Goal: Task Accomplishment & Management: Complete application form

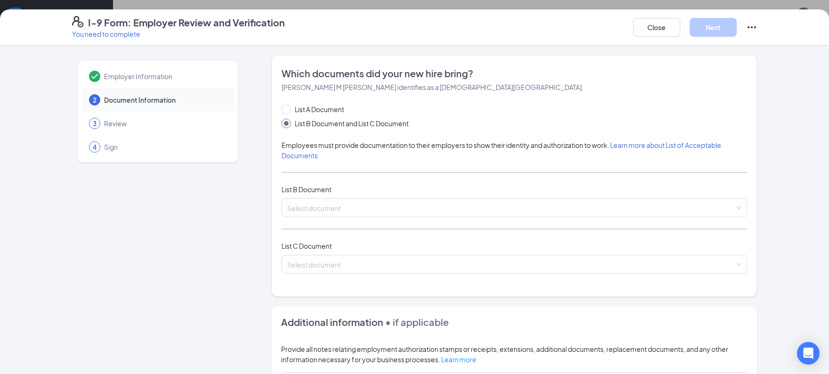
scroll to position [94, 0]
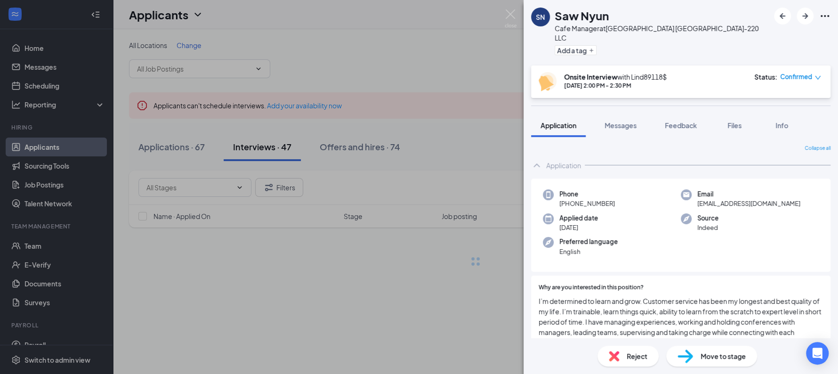
click at [623, 349] on div "Reject" at bounding box center [627, 356] width 61 height 21
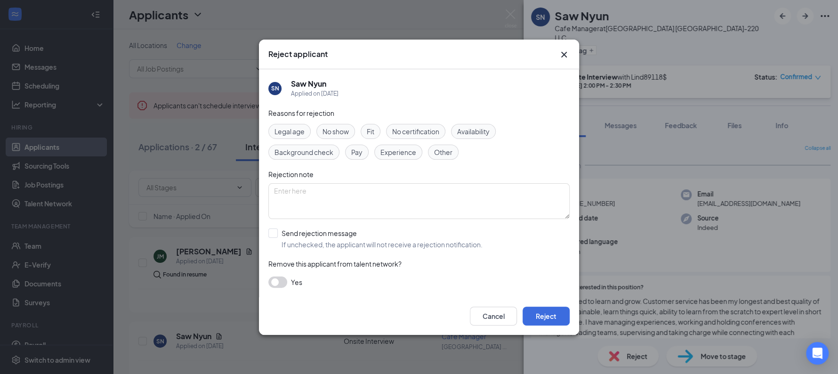
click at [436, 152] on span "Other" at bounding box center [443, 152] width 18 height 10
click at [399, 151] on span "Experience" at bounding box center [398, 152] width 36 height 10
click at [399, 188] on textarea at bounding box center [418, 201] width 301 height 36
click at [334, 239] on input "Send rejection message If unchecked, the applicant will not receive a rejection…" at bounding box center [375, 238] width 214 height 21
checkbox input "true"
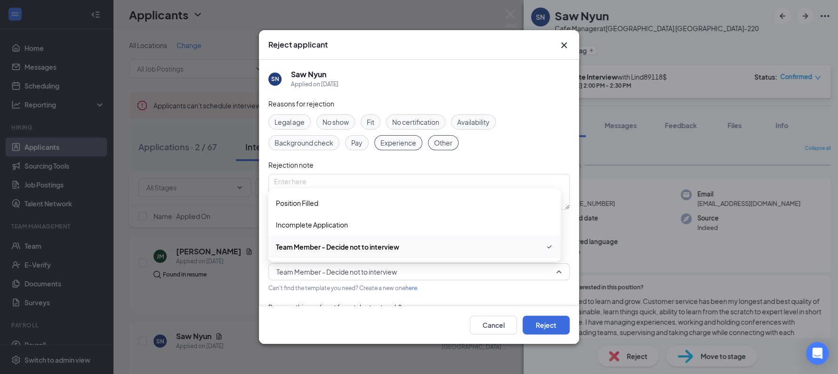
click at [483, 266] on span "Team Member - Decide not to interview" at bounding box center [414, 272] width 277 height 14
click at [390, 209] on div "Position Filled" at bounding box center [414, 203] width 292 height 22
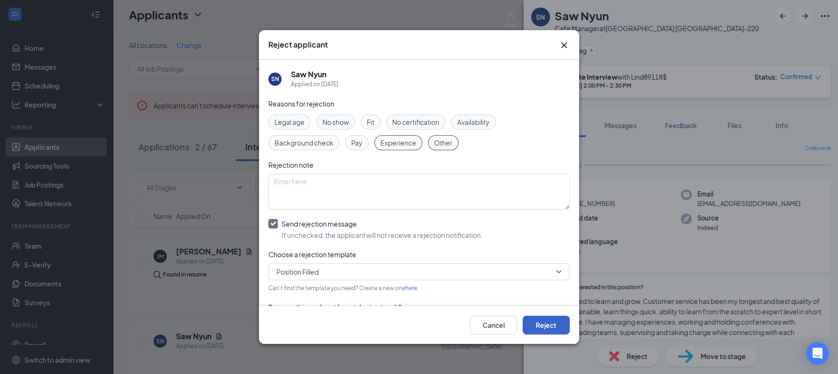
click at [526, 321] on button "Reject" at bounding box center [546, 324] width 47 height 19
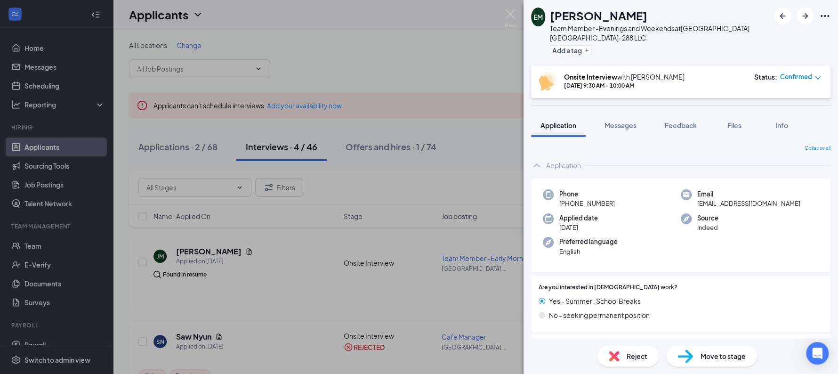
click at [276, 248] on div "EM Elizabeth Morris Team Member -Evenings and Weekends at Sunshine Hospitality …" at bounding box center [419, 187] width 838 height 374
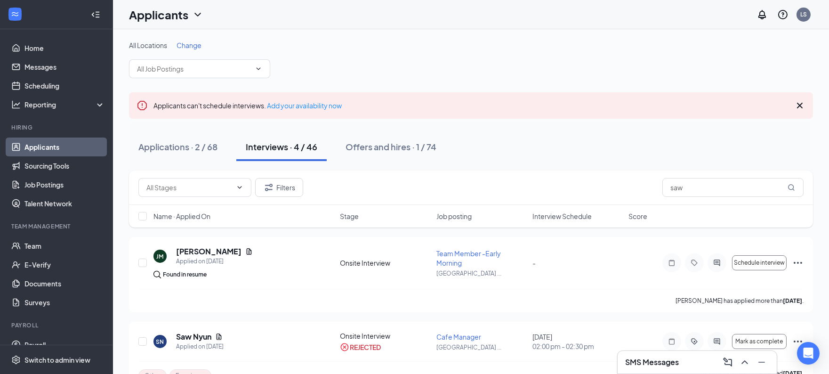
click at [653, 363] on h3 "SMS Messages" at bounding box center [652, 362] width 54 height 10
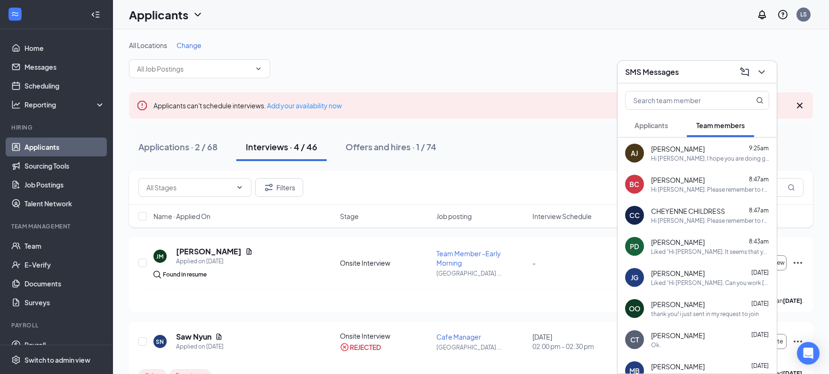
click at [695, 159] on div "Hi Azucena, I hope you are doing great. Please download the app "GroupMe". The …" at bounding box center [710, 158] width 118 height 8
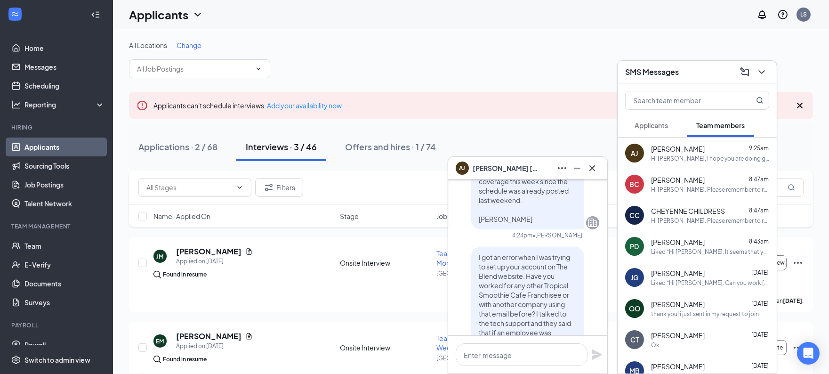
scroll to position [-595, 0]
drag, startPoint x: 508, startPoint y: 224, endPoint x: 528, endPoint y: 196, distance: 33.8
click at [528, 196] on p "Hi Azucena. Thanks for oficially applying to the job offer. Welcome to the team…" at bounding box center [528, 145] width 98 height 160
copy span "Thanks for oficially applying to the job offer. Welcome to the team! I will sen…"
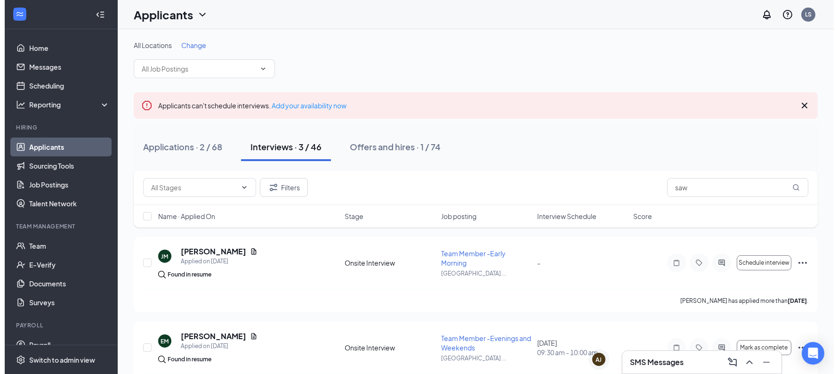
scroll to position [0, 0]
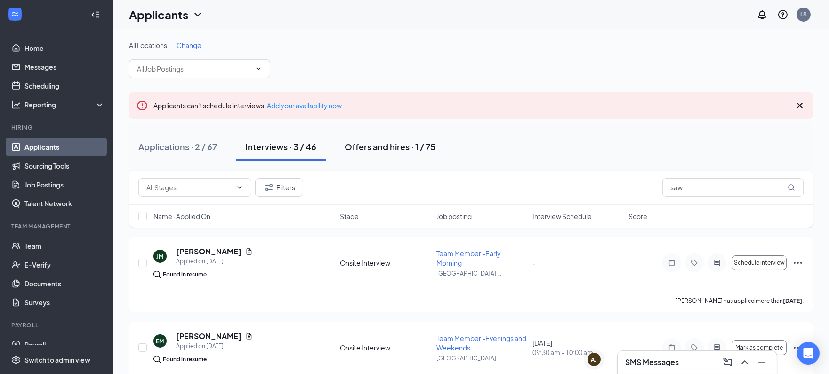
click at [408, 145] on div "Offers and hires · 1 / 75" at bounding box center [390, 147] width 91 height 12
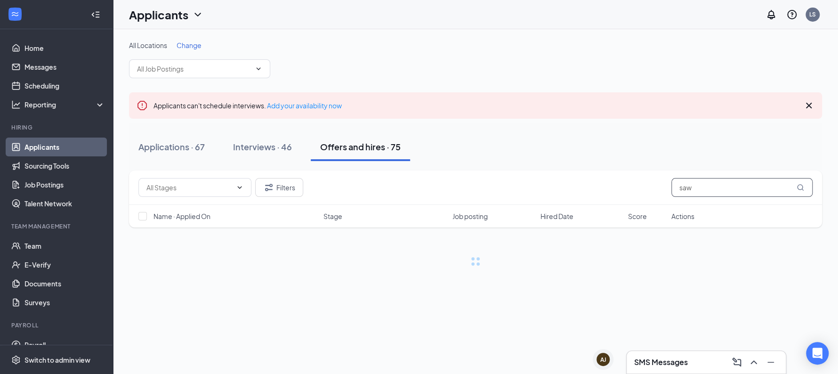
click at [700, 189] on input "saw" at bounding box center [741, 187] width 141 height 19
type input "let"
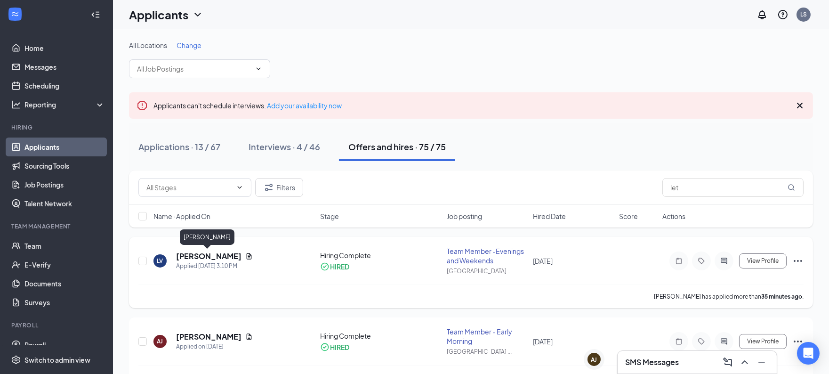
click at [223, 254] on h5 "[PERSON_NAME]" at bounding box center [208, 256] width 65 height 10
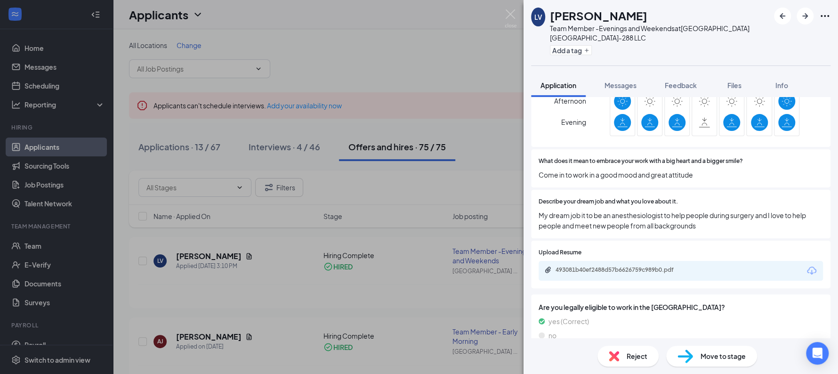
scroll to position [364, 0]
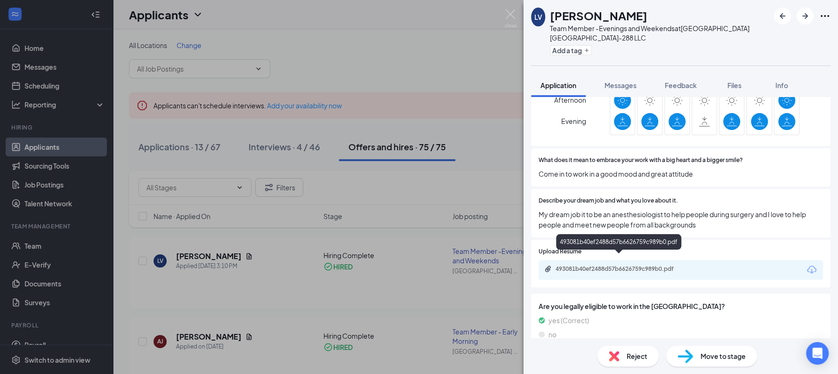
click at [646, 265] on div "493081b40ef2488d57b6626759c989b0.pdf" at bounding box center [622, 269] width 132 height 8
click at [615, 86] on span "Messages" at bounding box center [621, 85] width 32 height 8
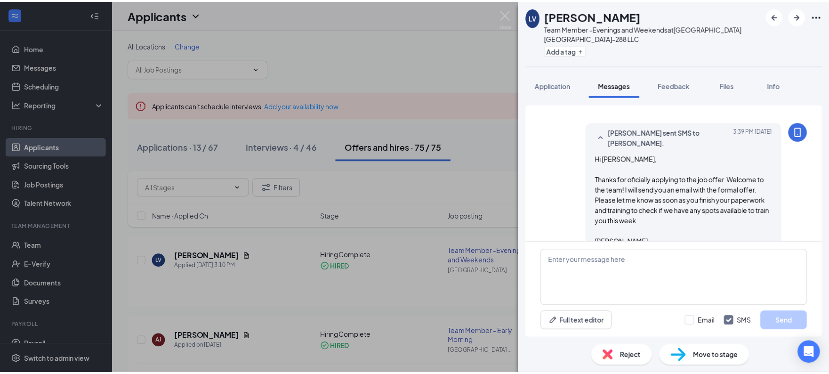
scroll to position [161, 0]
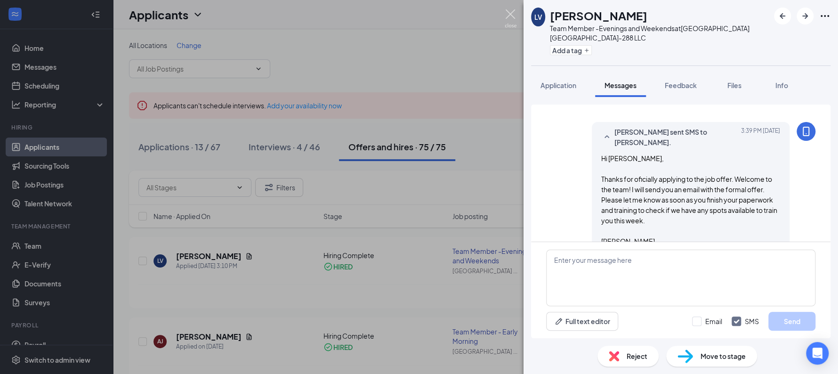
click at [512, 15] on img at bounding box center [511, 18] width 12 height 18
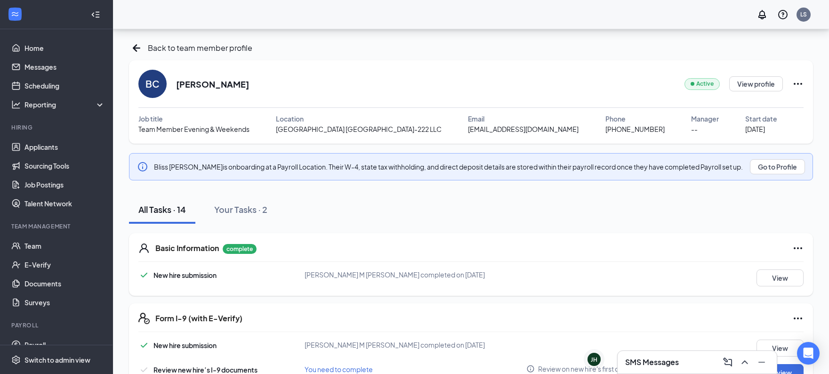
scroll to position [395, 0]
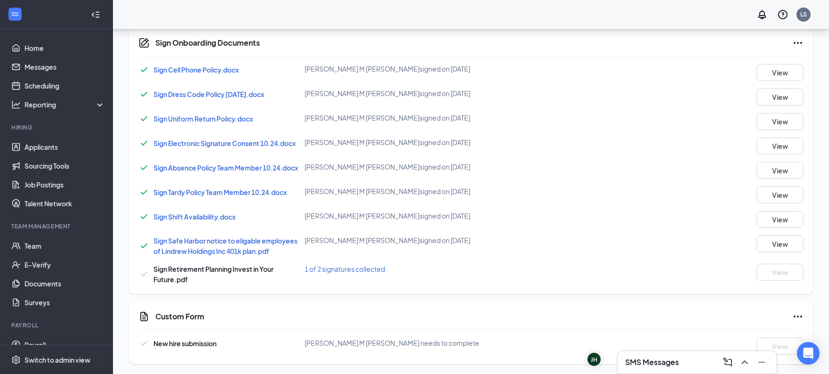
click at [661, 363] on h3 "SMS Messages" at bounding box center [652, 362] width 54 height 10
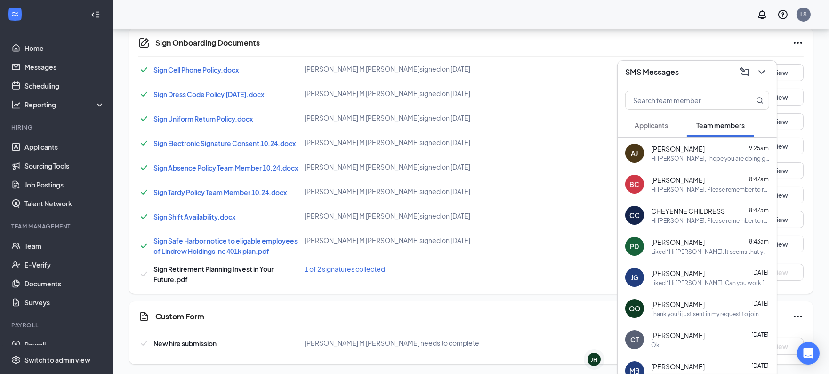
click at [699, 218] on div "Hi [PERSON_NAME]. Please remember to return your uniform [DATE]. Otherwise, you…" at bounding box center [710, 221] width 118 height 8
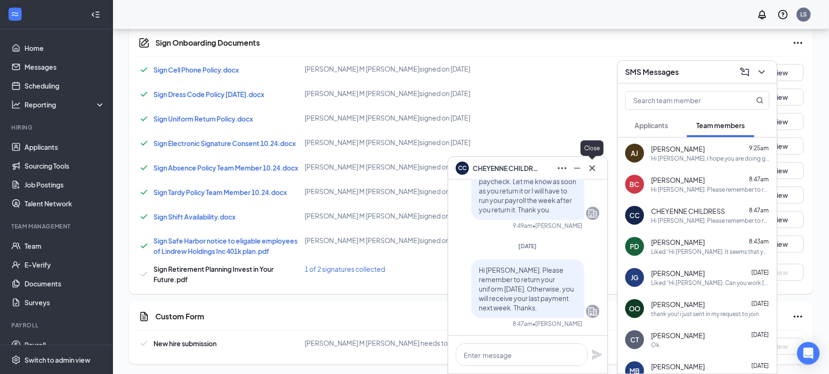
click at [597, 168] on icon "Cross" at bounding box center [592, 167] width 11 height 11
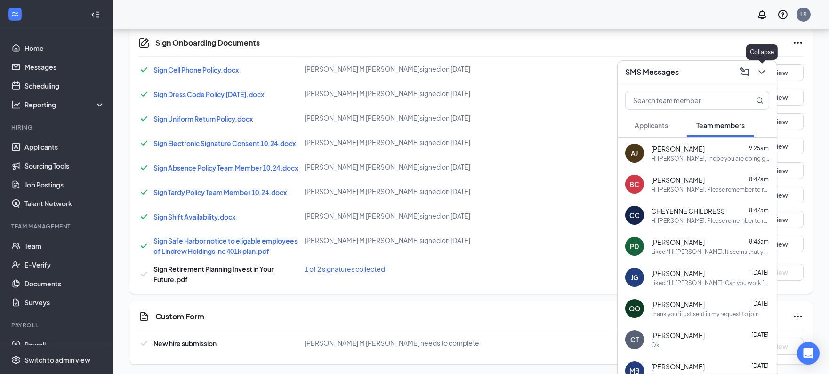
click at [765, 77] on icon "ChevronDown" at bounding box center [761, 71] width 11 height 11
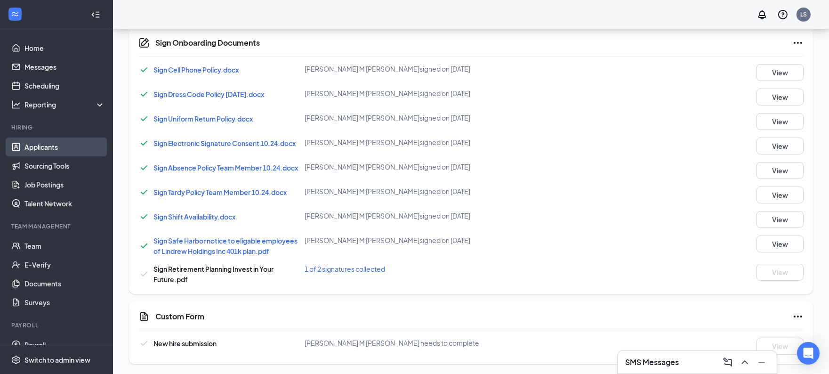
click at [58, 151] on link "Applicants" at bounding box center [64, 146] width 81 height 19
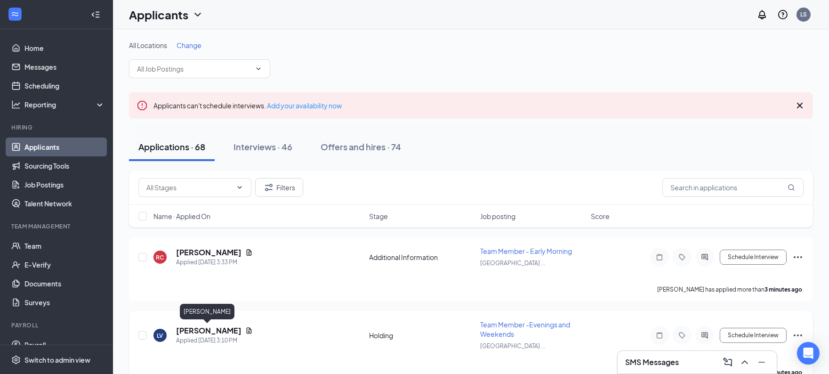
click at [225, 331] on h5 "[PERSON_NAME]" at bounding box center [208, 330] width 65 height 10
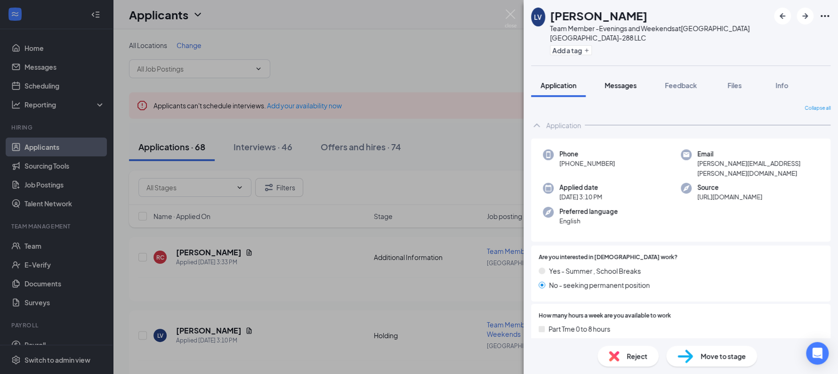
click at [624, 92] on button "Messages" at bounding box center [620, 85] width 51 height 24
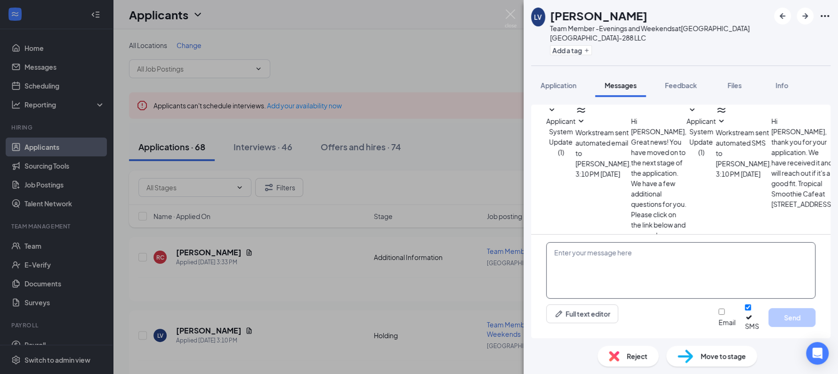
scroll to position [77, 0]
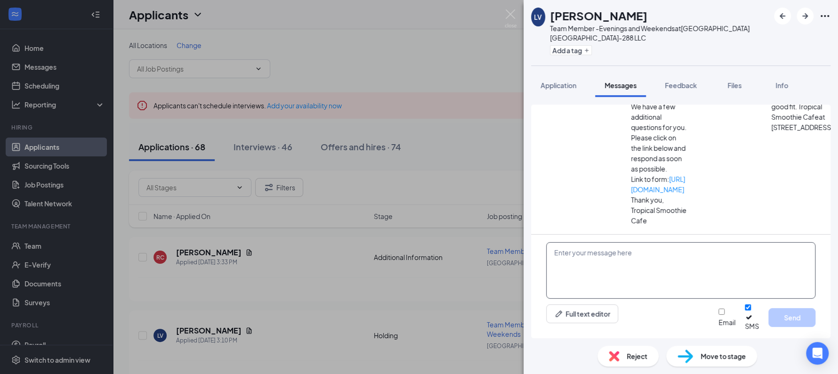
click at [614, 268] on textarea at bounding box center [680, 270] width 269 height 56
type textarea "l"
type textarea "."
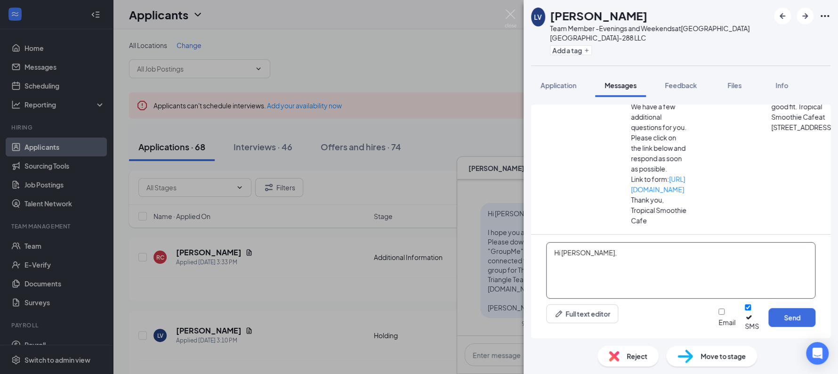
paste textarea "Thanks for oficially applying to the job offer. Welcome to the team! I will sen…"
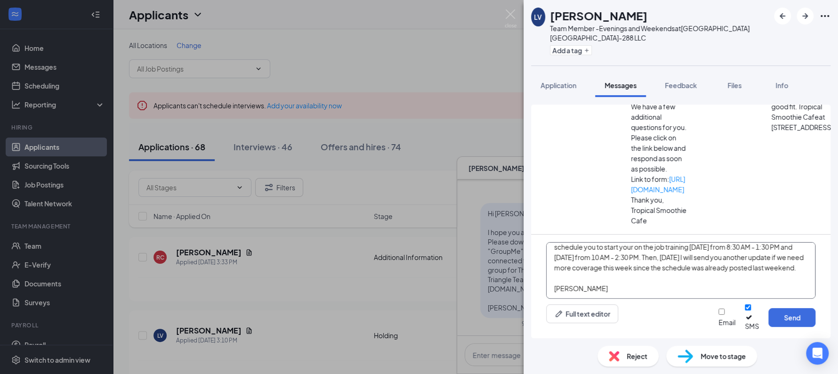
scroll to position [0, 0]
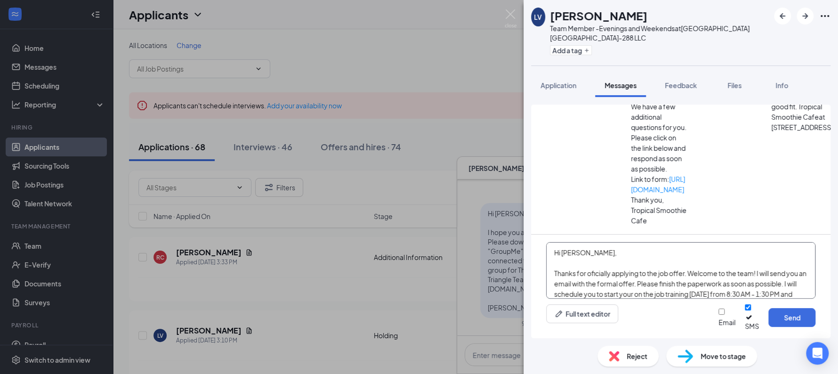
click at [609, 277] on textarea "Hi Leticia, Thanks for oficially applying to the job offer. Welcome to the team…" at bounding box center [680, 270] width 269 height 56
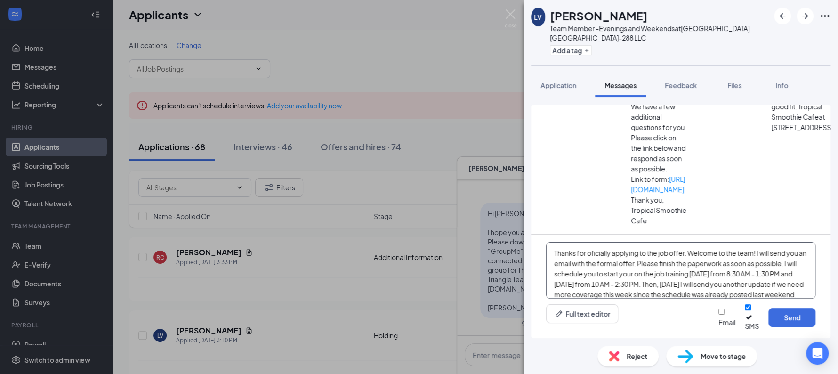
click at [677, 277] on textarea "Hi Leticia, Thanks for oficially applying to the job offer. Welcome to the team…" at bounding box center [680, 270] width 269 height 56
click at [718, 283] on textarea "Hi Leticia, Thanks for oficially applying to the job offer. Welcome to the team…" at bounding box center [680, 270] width 269 height 56
click at [658, 264] on textarea "Hi Leticia, Thanks for oficially applying to the job offer. Welcome to the team…" at bounding box center [680, 270] width 269 height 56
click at [680, 271] on textarea "Hi Leticia, Thanks for oficially applying to the job offer. Welcome to the team…" at bounding box center [680, 270] width 269 height 56
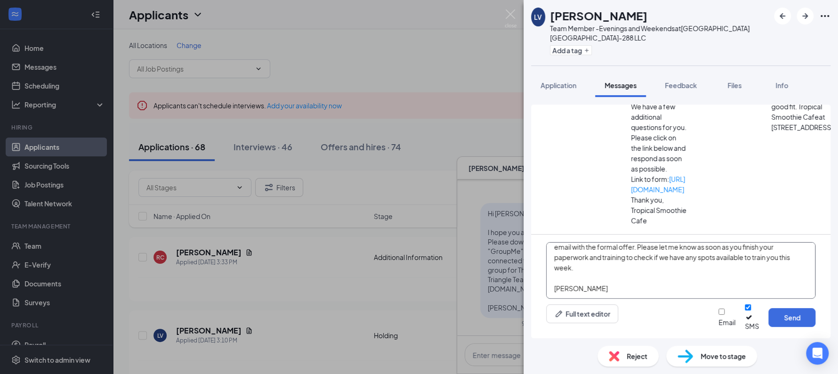
scroll to position [5, 0]
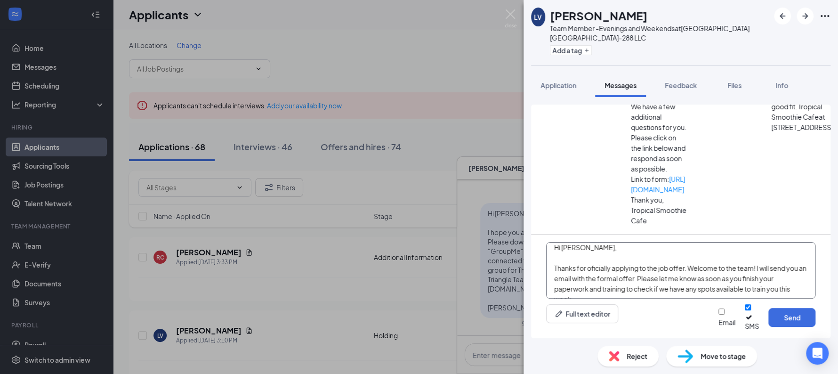
type textarea "Hi Leticia, Thanks for oficially applying to the job offer. Welcome to the team…"
click at [768, 308] on button "Send" at bounding box center [791, 317] width 47 height 19
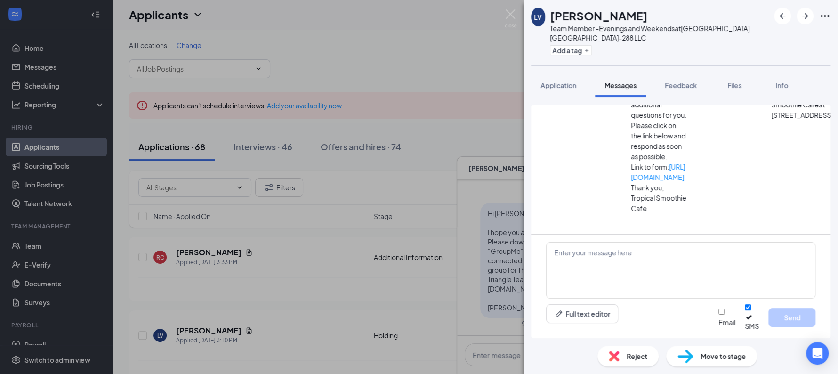
scroll to position [231, 0]
click at [563, 87] on span "Application" at bounding box center [558, 85] width 36 height 8
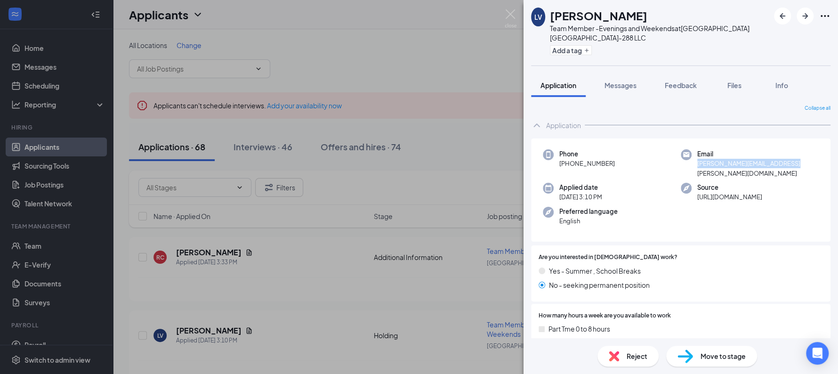
drag, startPoint x: 787, startPoint y: 163, endPoint x: 692, endPoint y: 163, distance: 94.6
click at [692, 163] on div "Email leticia.07.vasquez@gmail.com" at bounding box center [750, 163] width 138 height 29
copy span "[PERSON_NAME][EMAIL_ADDRESS][PERSON_NAME][DOMAIN_NAME]"
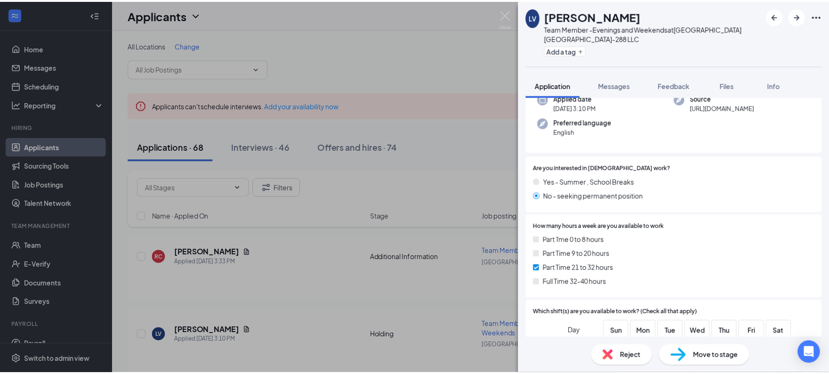
scroll to position [88, 0]
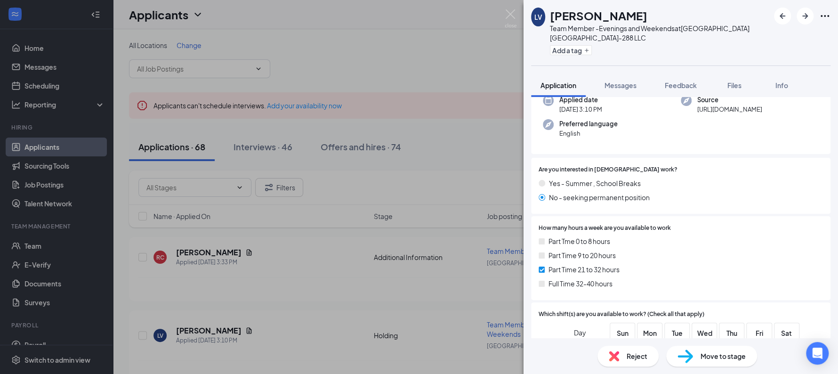
click at [182, 177] on div "LV Leticia Vasquez Team Member -Evenings and Weekends at Sunshine Hospitality T…" at bounding box center [419, 187] width 838 height 374
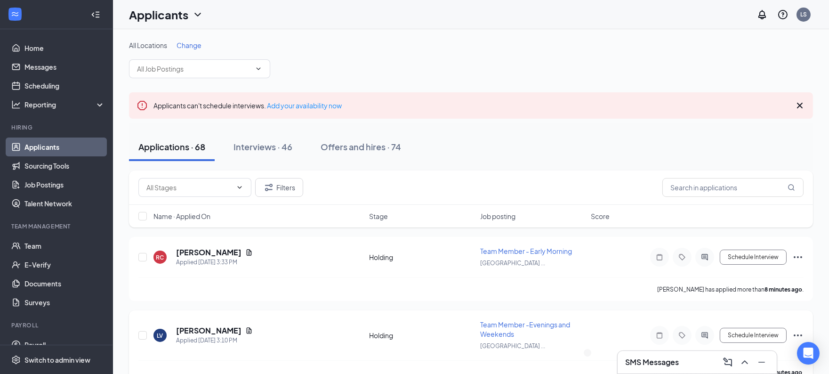
click at [800, 331] on icon "Ellipses" at bounding box center [797, 335] width 11 height 11
click at [761, 354] on p "Mark as hired" at bounding box center [755, 350] width 85 height 9
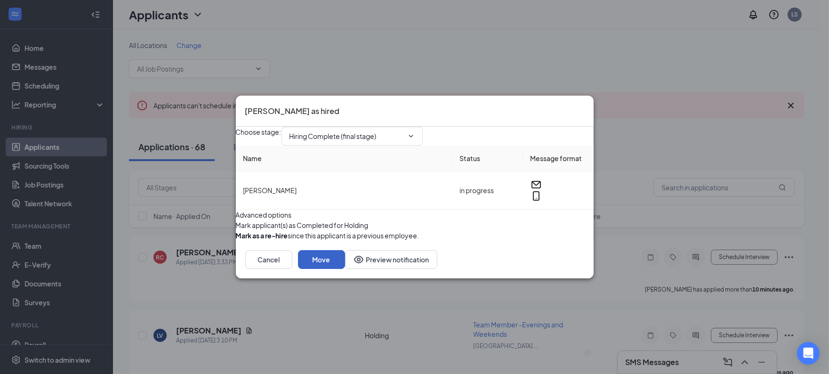
click at [345, 269] on button "Move" at bounding box center [321, 259] width 47 height 19
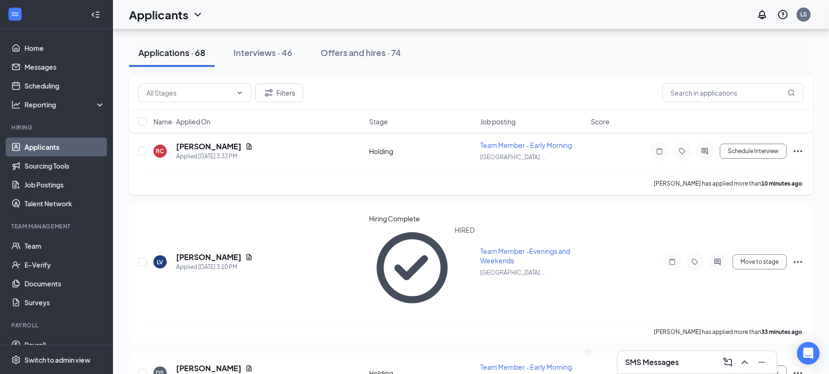
scroll to position [107, 0]
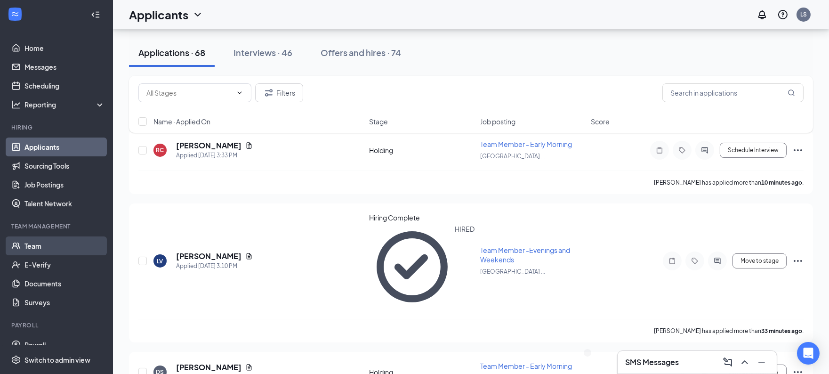
click at [33, 244] on link "Team" at bounding box center [64, 245] width 81 height 19
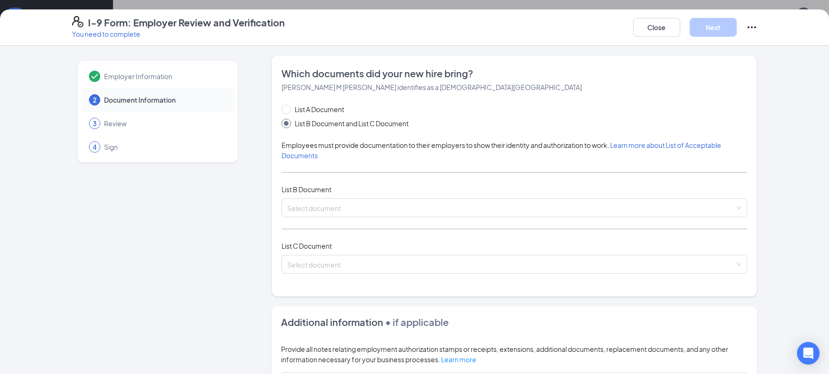
scroll to position [94, 0]
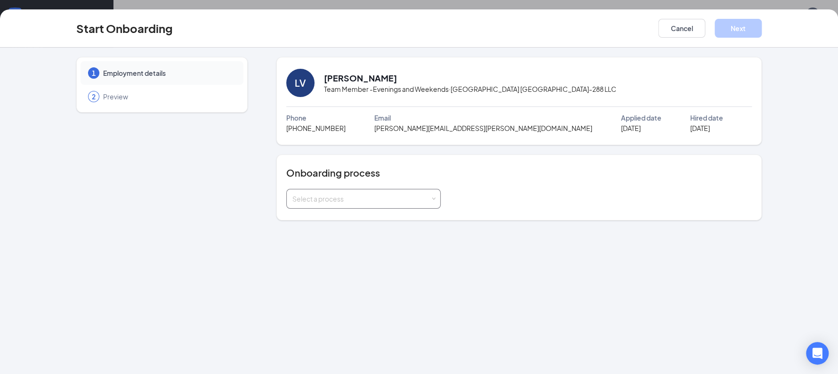
click at [417, 194] on div "Select a process" at bounding box center [361, 198] width 138 height 9
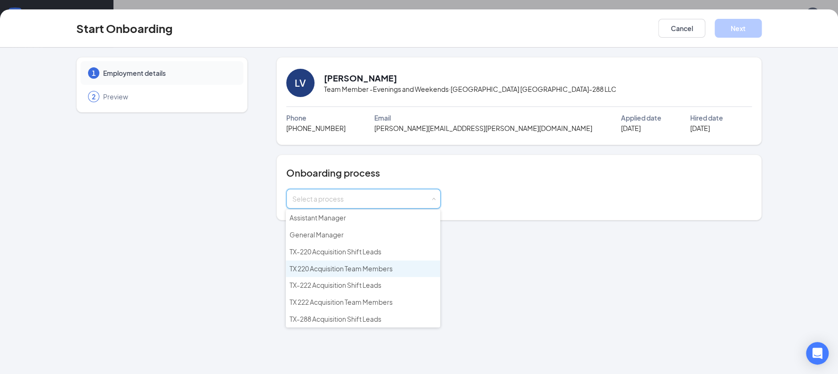
click at [341, 266] on span "TX 220 Acquisition Team Members" at bounding box center [341, 268] width 103 height 8
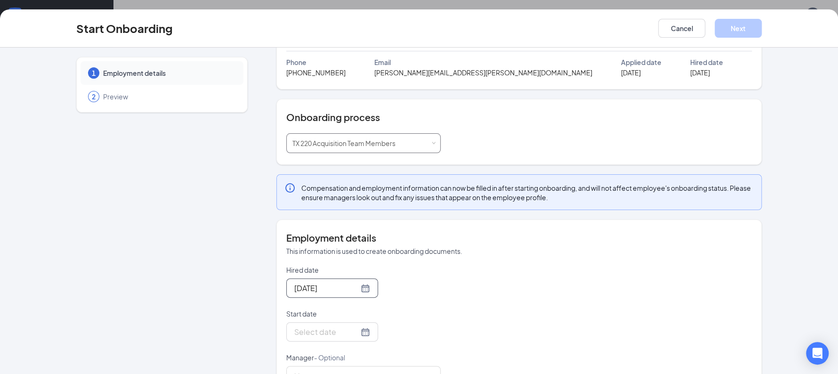
scroll to position [88, 0]
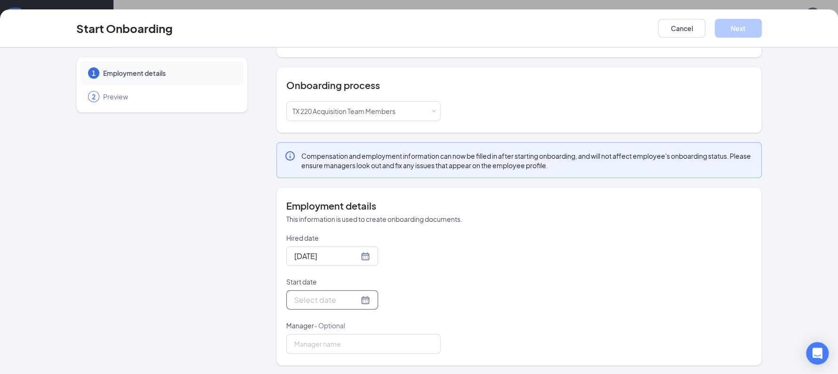
click at [351, 303] on div at bounding box center [332, 300] width 76 height 12
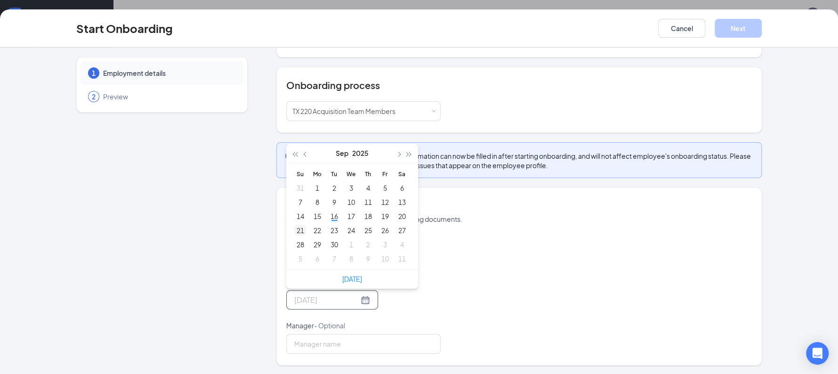
type input "Sep 21, 2025"
click at [296, 226] on div "21" at bounding box center [300, 230] width 11 height 11
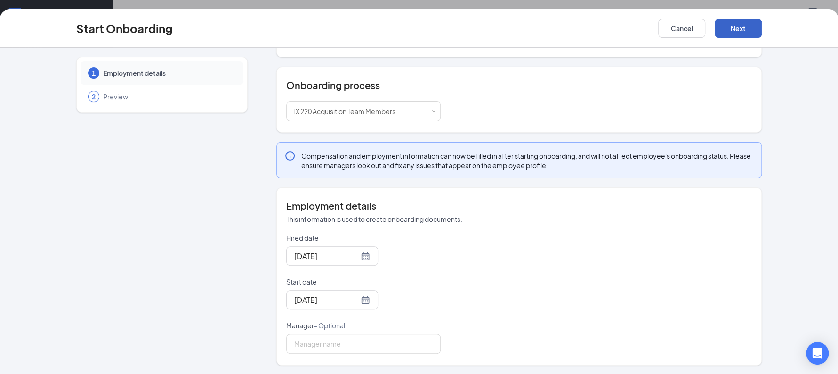
click at [731, 33] on button "Next" at bounding box center [738, 28] width 47 height 19
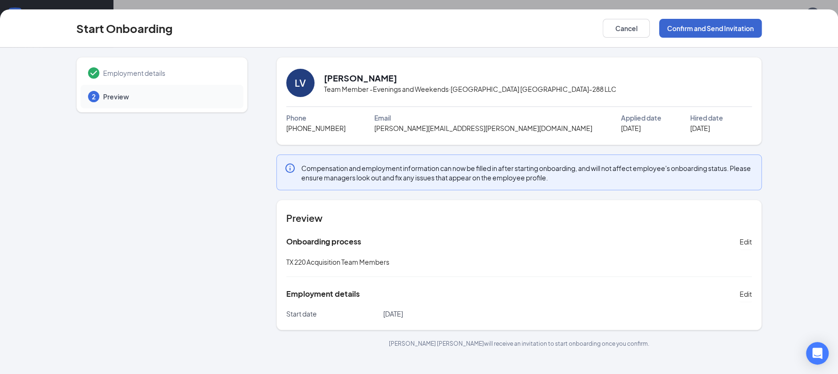
scroll to position [0, 0]
click at [725, 31] on button "Confirm and Send Invitation" at bounding box center [710, 28] width 103 height 19
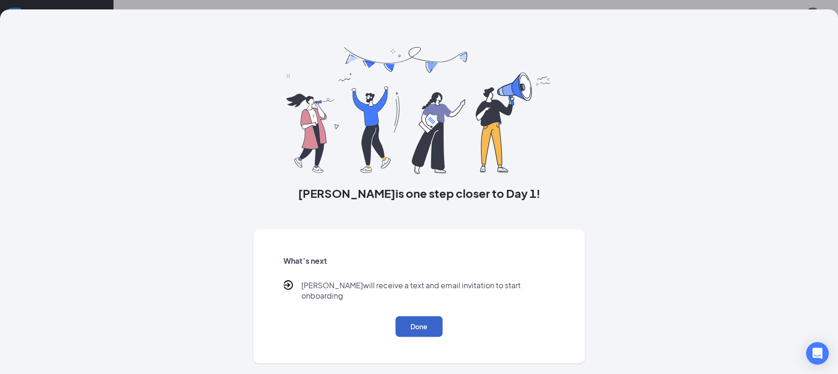
click at [412, 316] on button "Done" at bounding box center [418, 326] width 47 height 21
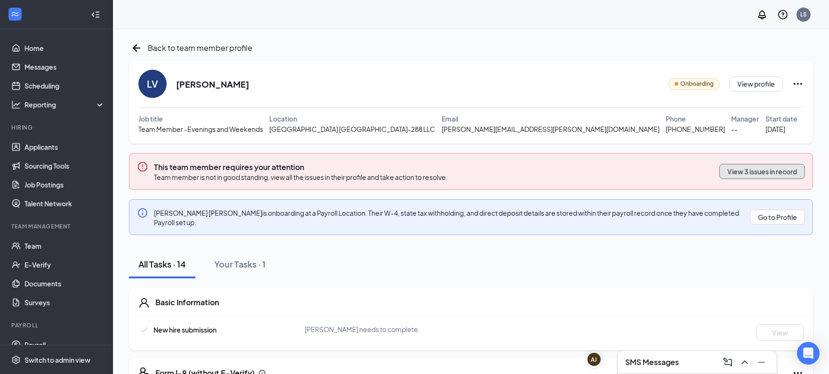
click at [767, 174] on button "View 3 issues in record" at bounding box center [762, 171] width 86 height 15
